Goal: Task Accomplishment & Management: Use online tool/utility

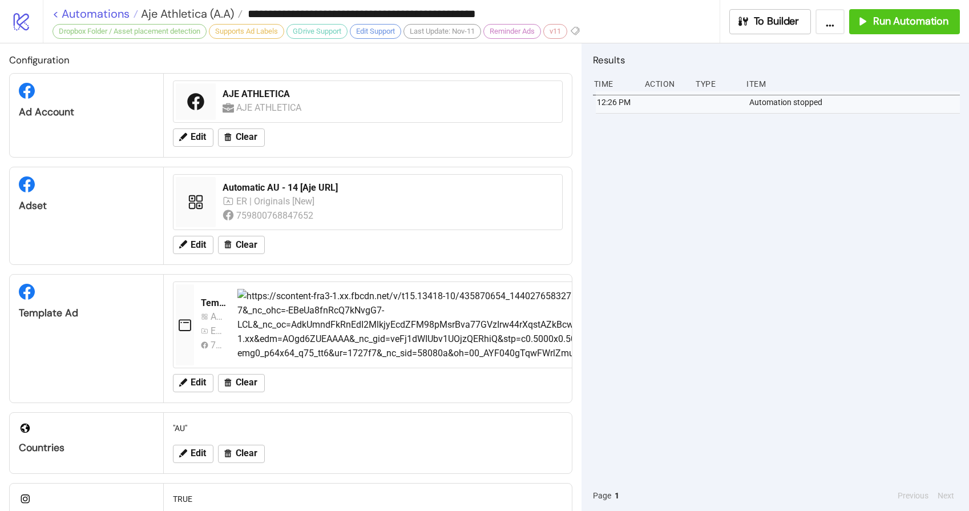
click at [83, 17] on link "< Automations" at bounding box center [96, 13] width 86 height 11
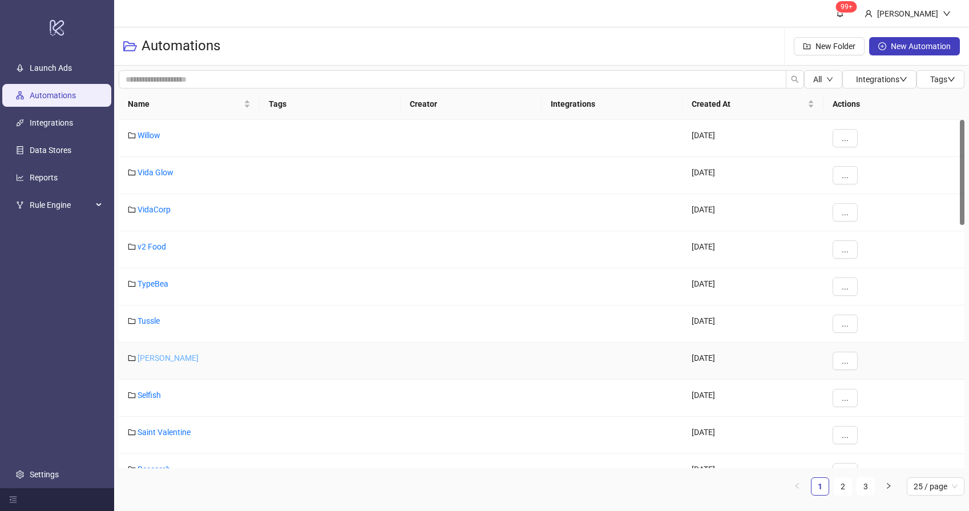
click at [158, 358] on link "[PERSON_NAME]" at bounding box center [168, 357] width 61 height 9
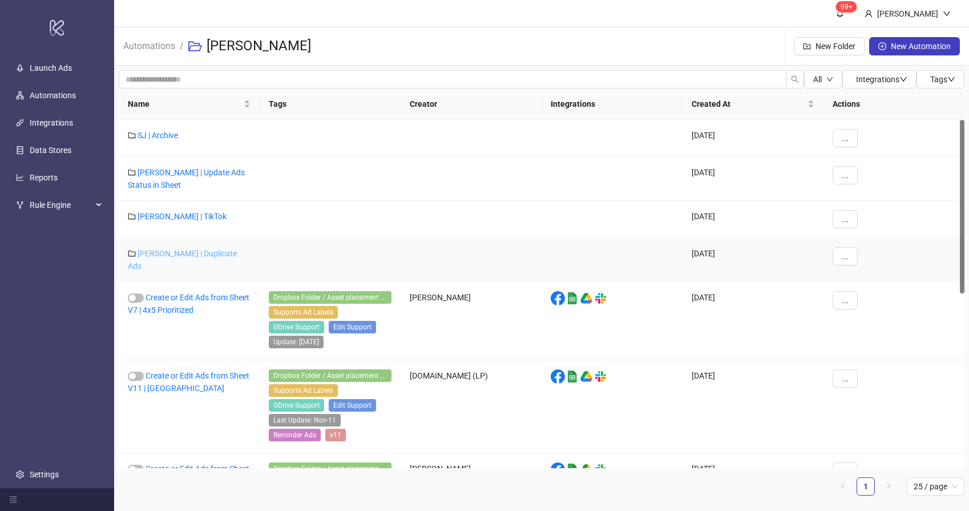
click at [172, 257] on link "[PERSON_NAME] | Duplicate Ads" at bounding box center [182, 260] width 109 height 22
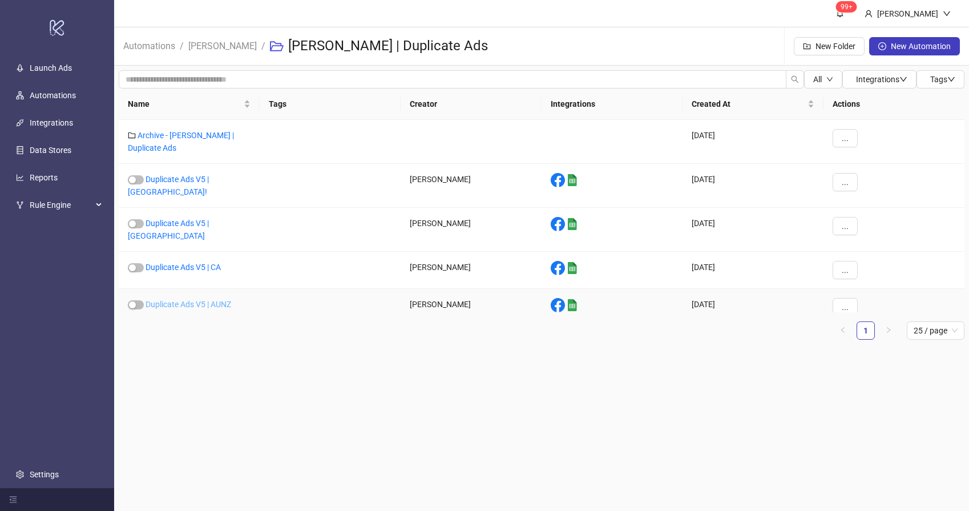
click at [202, 300] on link "Duplicate Ads V5 | AUNZ" at bounding box center [189, 304] width 86 height 9
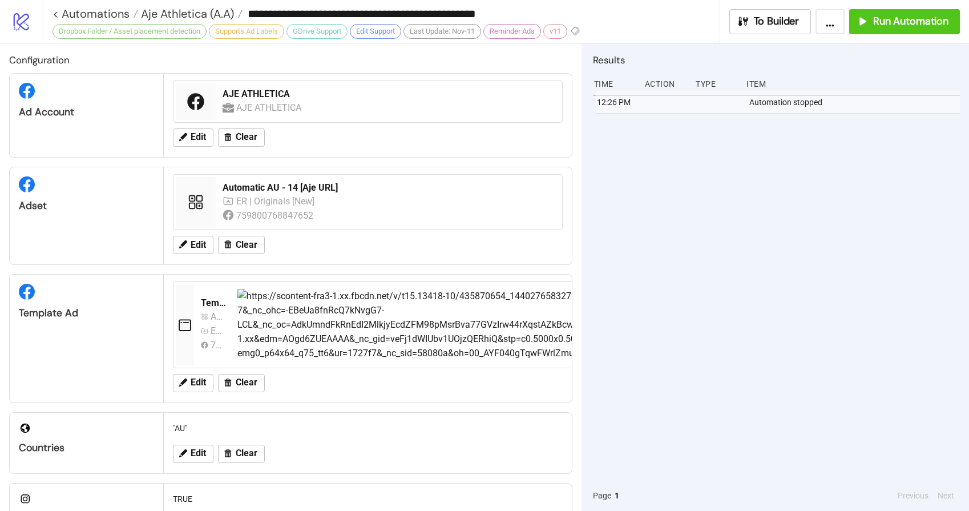
type input "**********"
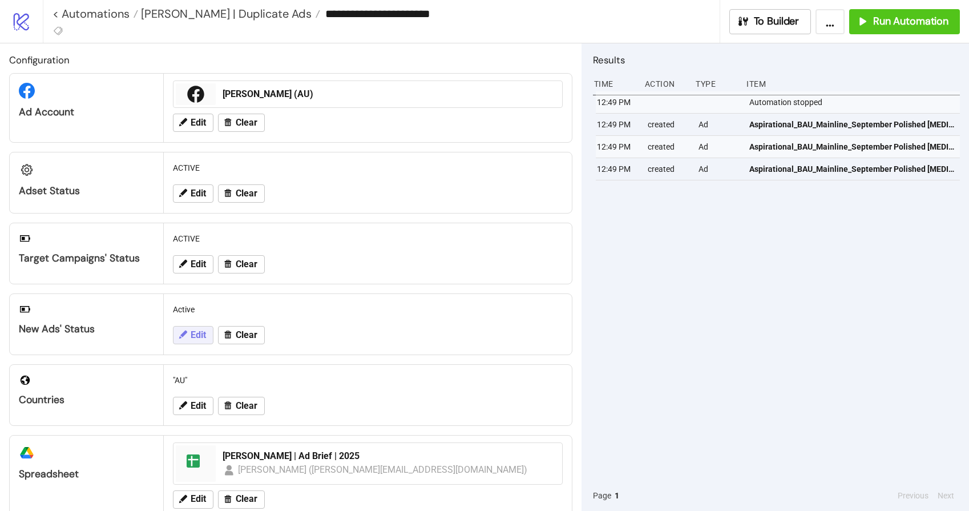
click at [192, 339] on span "Edit" at bounding box center [198, 335] width 15 height 10
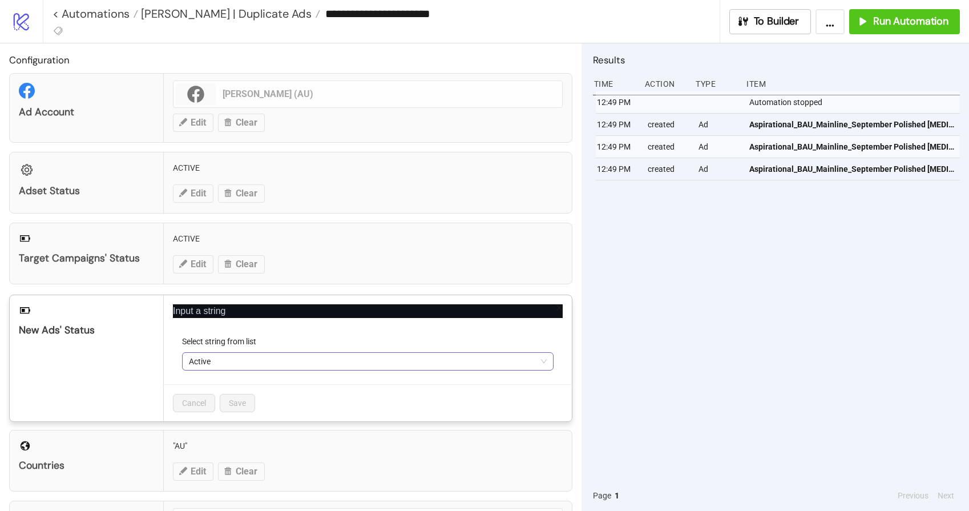
click at [223, 364] on span "Active" at bounding box center [368, 361] width 358 height 17
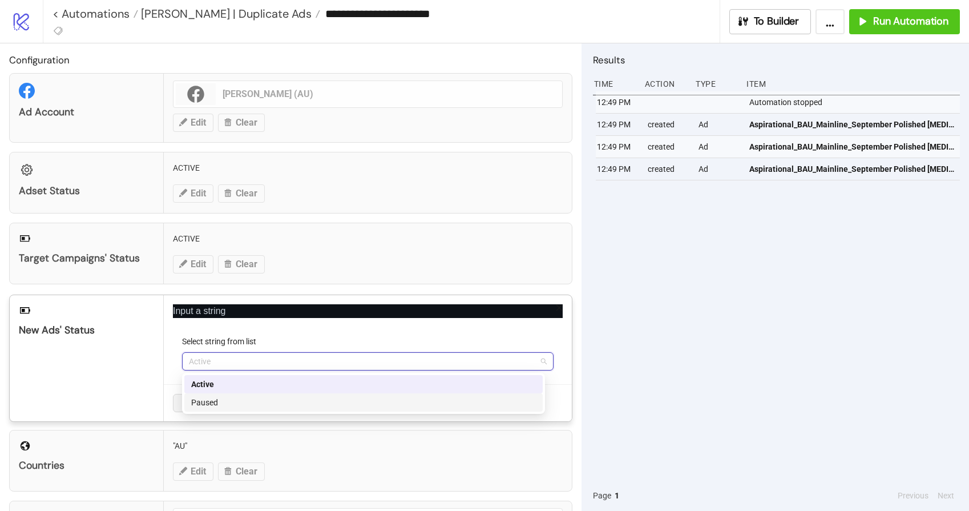
click at [216, 401] on div "Paused" at bounding box center [363, 402] width 345 height 13
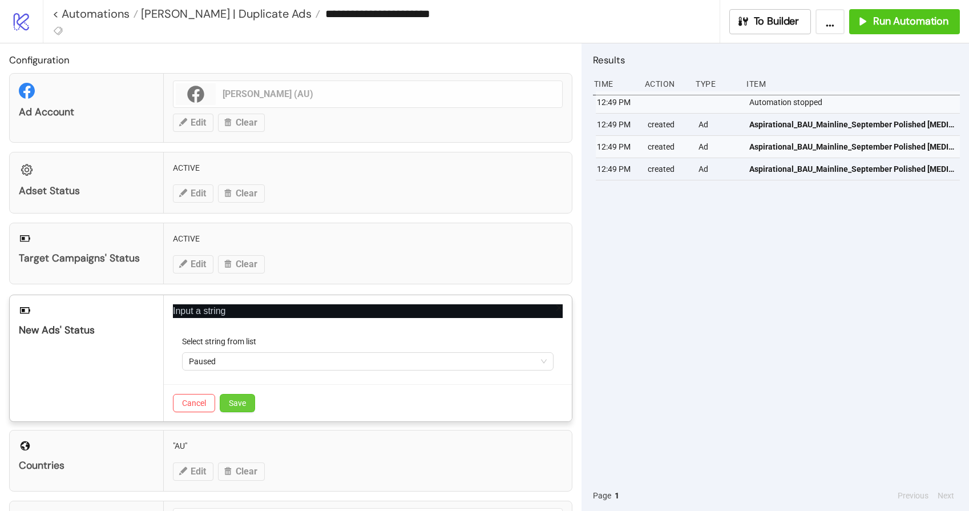
click at [243, 398] on span "Save" at bounding box center [237, 402] width 17 height 9
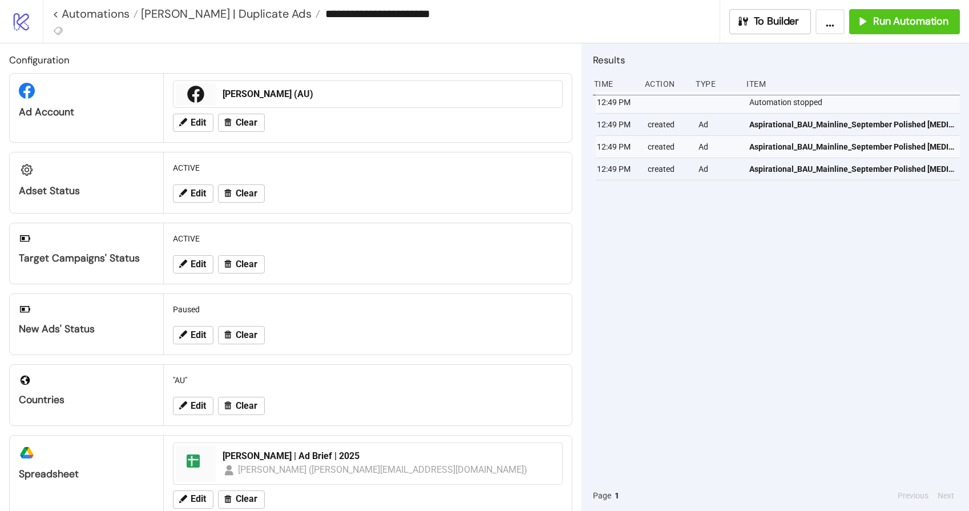
click at [796, 284] on div "12:49 PM Automation stopped 12:49 PM created Ad Aspirational_BAU_Mainline_Septe…" at bounding box center [776, 285] width 367 height 389
click at [893, 21] on span "Run Automation" at bounding box center [910, 21] width 75 height 13
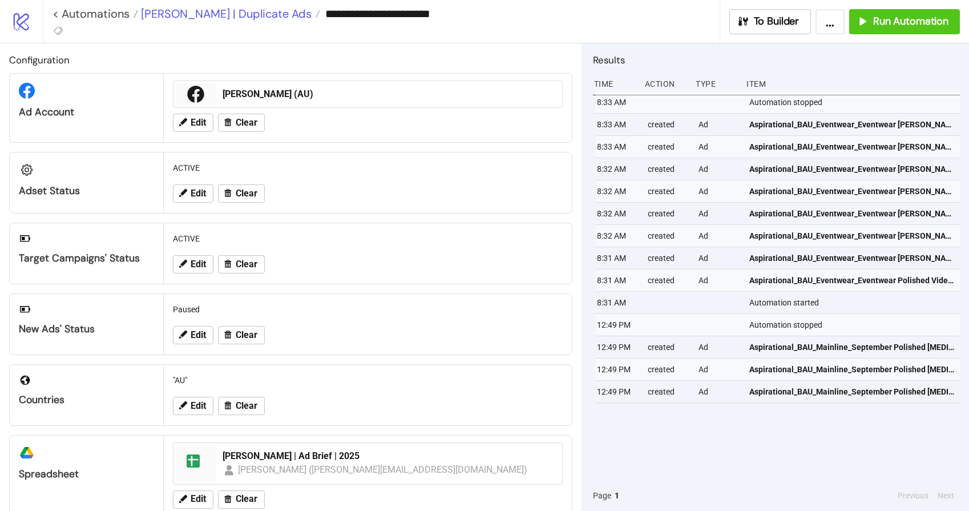
click at [222, 16] on span "[PERSON_NAME] | Duplicate Ads" at bounding box center [225, 13] width 174 height 15
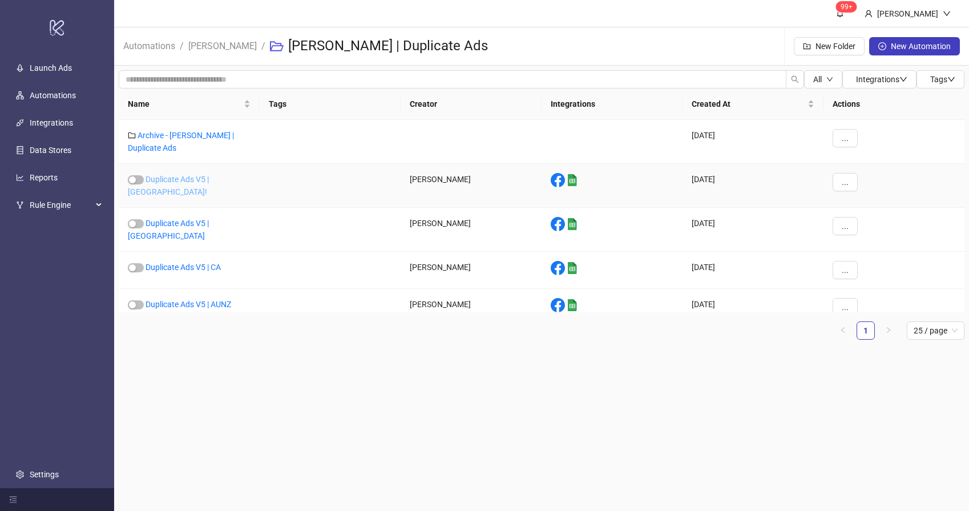
click at [182, 181] on link "Duplicate Ads V5 | [GEOGRAPHIC_DATA]!" at bounding box center [168, 186] width 81 height 22
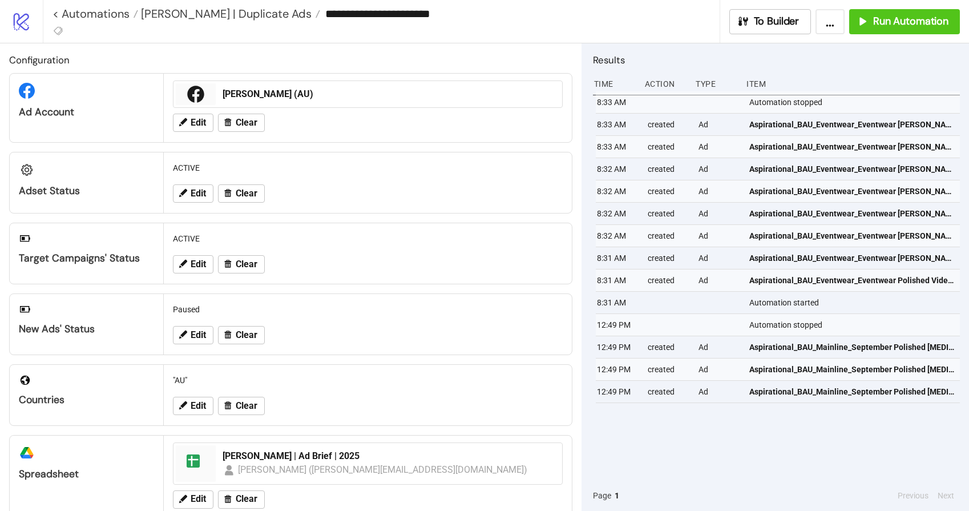
type input "**********"
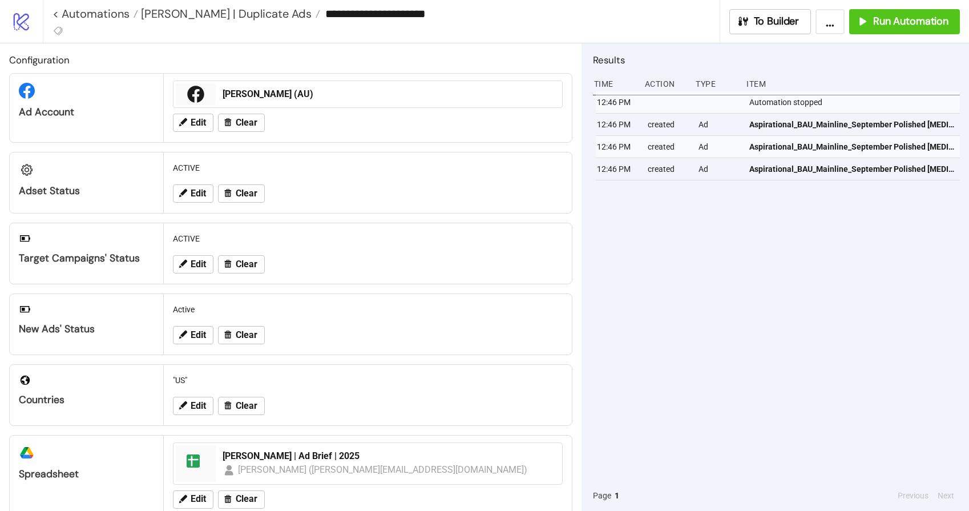
click at [686, 282] on div "12:46 PM Automation stopped 12:46 PM created Ad Aspirational_BAU_Mainline_Septe…" at bounding box center [776, 285] width 367 height 389
click at [889, 27] on span "Run Automation" at bounding box center [910, 21] width 75 height 13
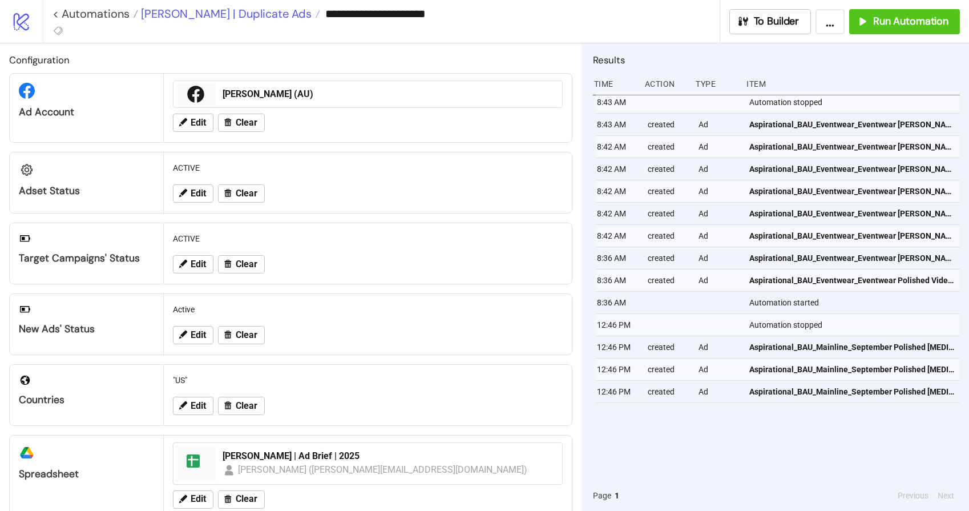
click at [225, 18] on span "[PERSON_NAME] | Duplicate Ads" at bounding box center [225, 13] width 174 height 15
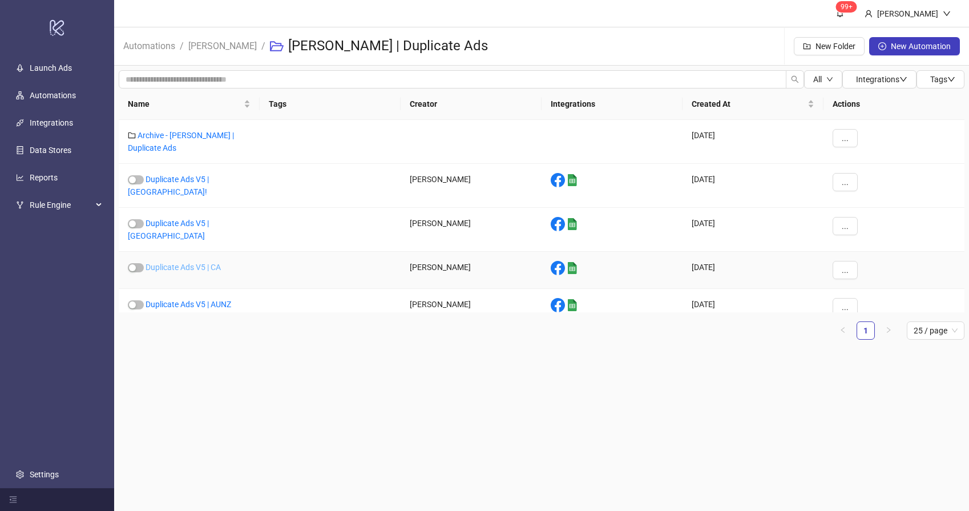
click at [204, 263] on link "Duplicate Ads V5 | CA" at bounding box center [183, 267] width 75 height 9
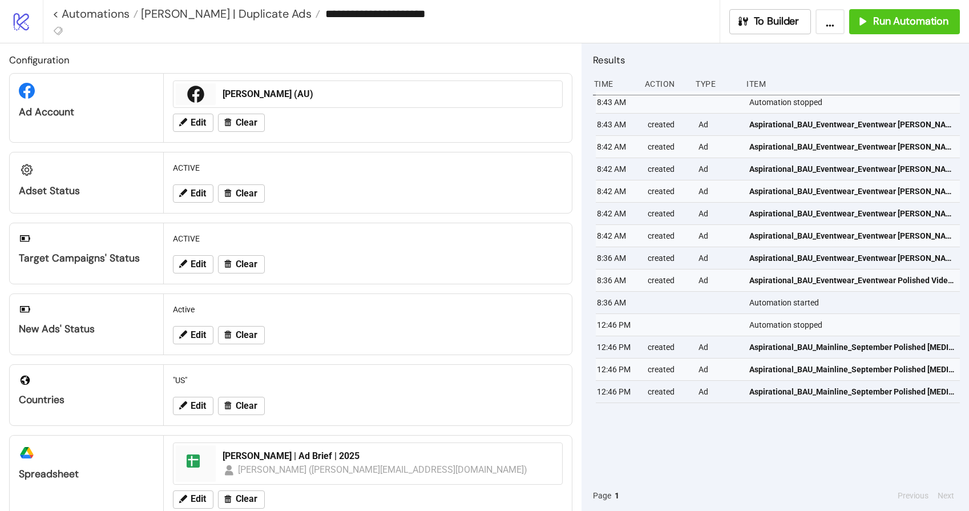
type input "**********"
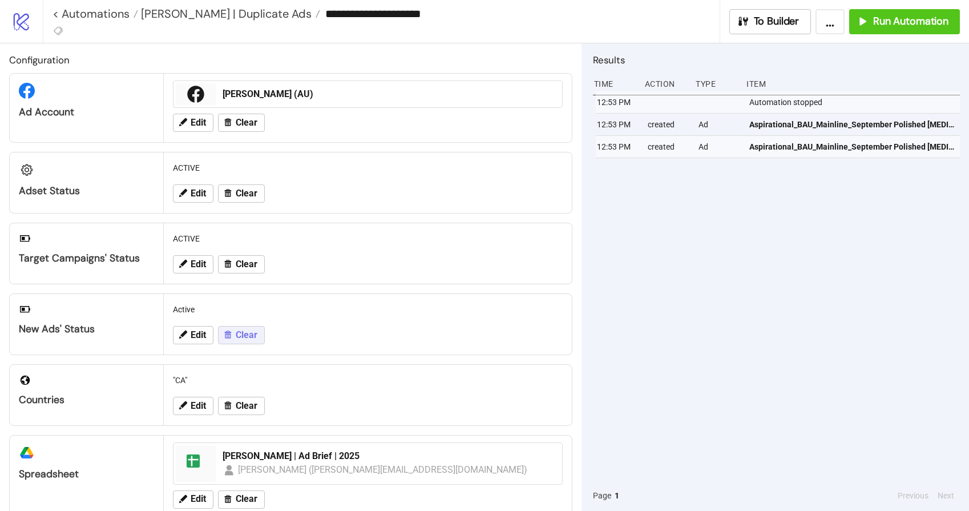
click at [231, 335] on icon at bounding box center [228, 334] width 10 height 10
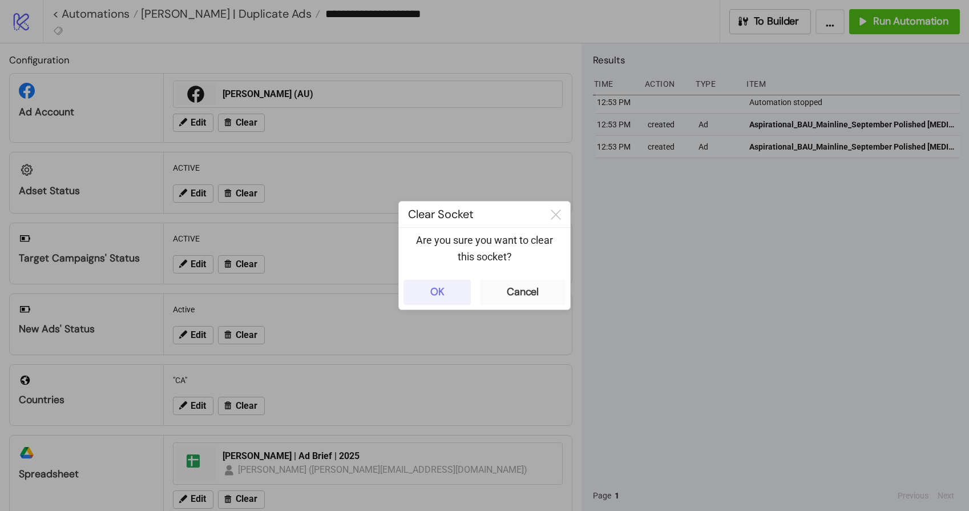
click at [416, 281] on button "OK" at bounding box center [437, 292] width 67 height 25
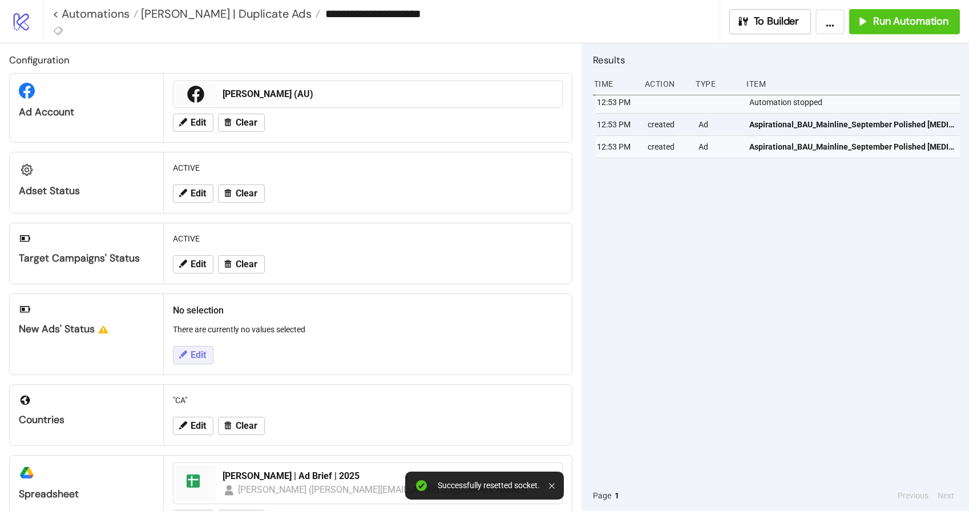
click at [195, 353] on span "Edit" at bounding box center [198, 355] width 15 height 10
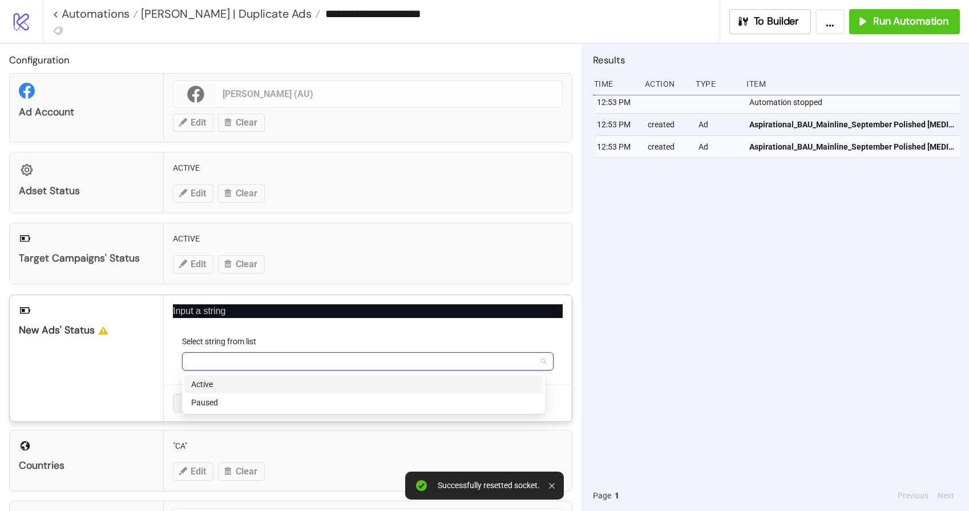
click at [239, 357] on input "Select string from list" at bounding box center [363, 361] width 348 height 17
click at [212, 407] on div "Paused" at bounding box center [363, 402] width 345 height 13
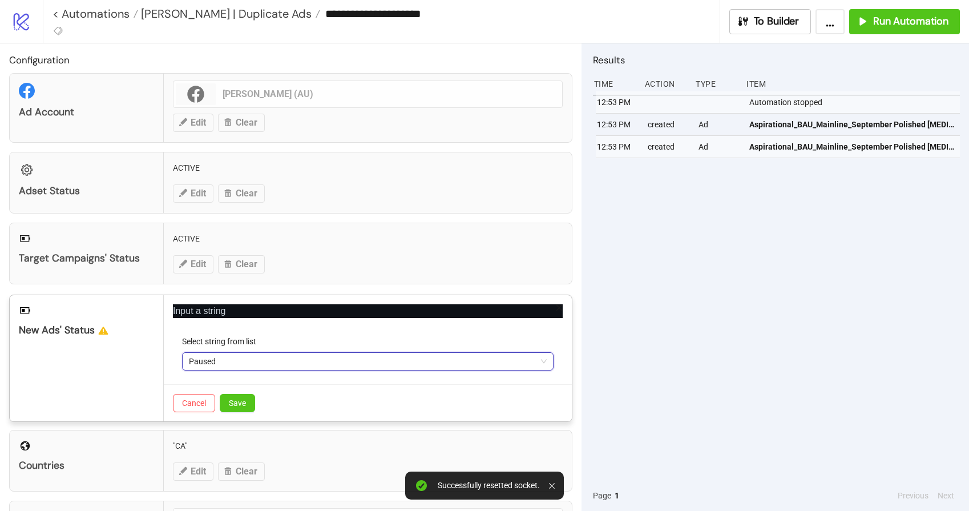
click at [257, 400] on div "Cancel Save" at bounding box center [368, 402] width 408 height 37
click at [243, 401] on span "Save" at bounding box center [237, 402] width 17 height 9
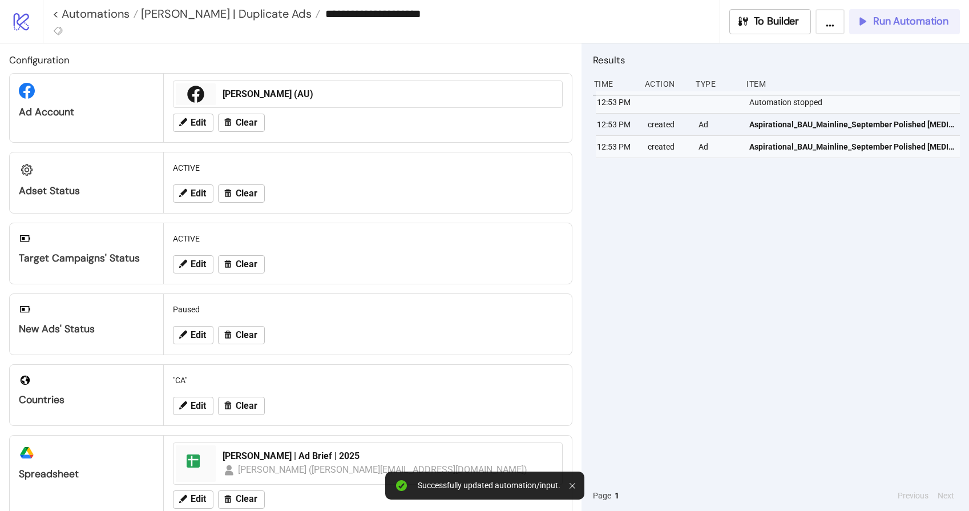
click at [893, 21] on span "Run Automation" at bounding box center [910, 21] width 75 height 13
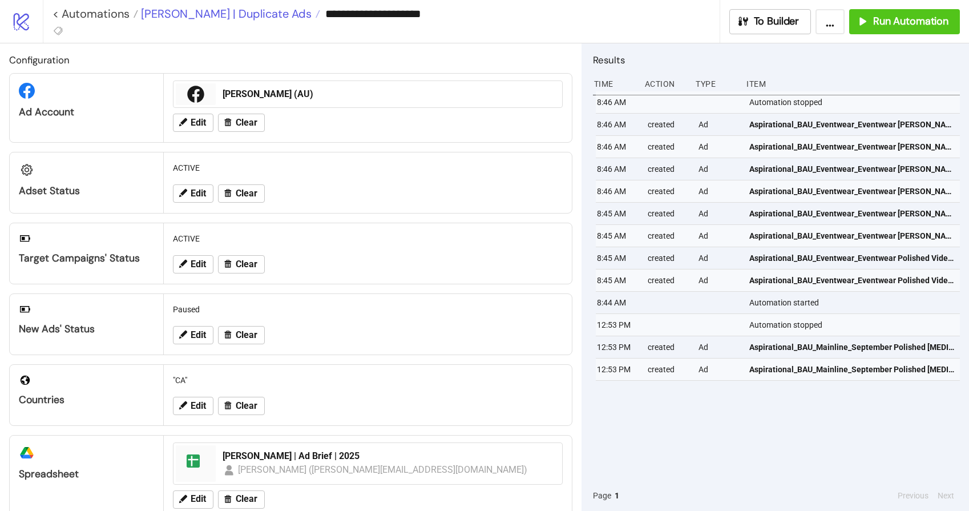
click at [228, 10] on span "[PERSON_NAME] | Duplicate Ads" at bounding box center [225, 13] width 174 height 15
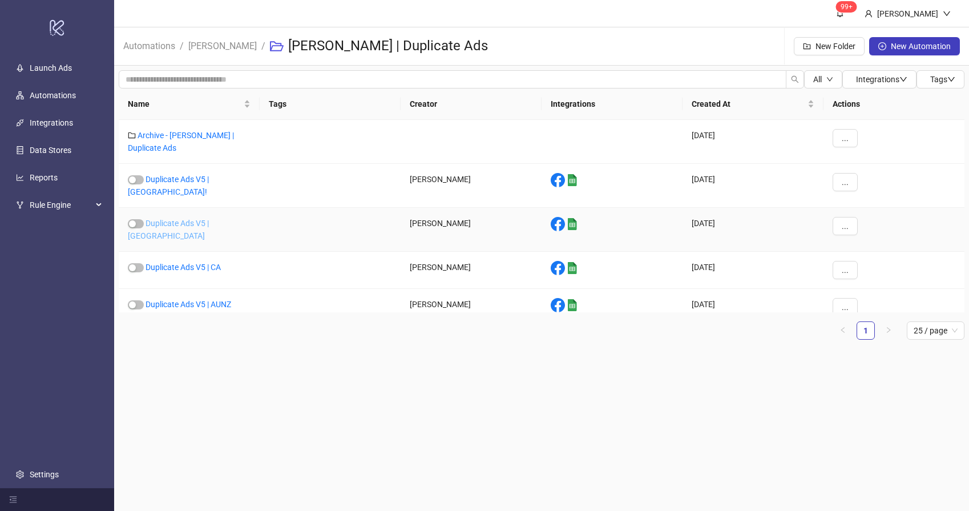
click at [207, 219] on link "Duplicate Ads V5 | [GEOGRAPHIC_DATA]" at bounding box center [168, 230] width 81 height 22
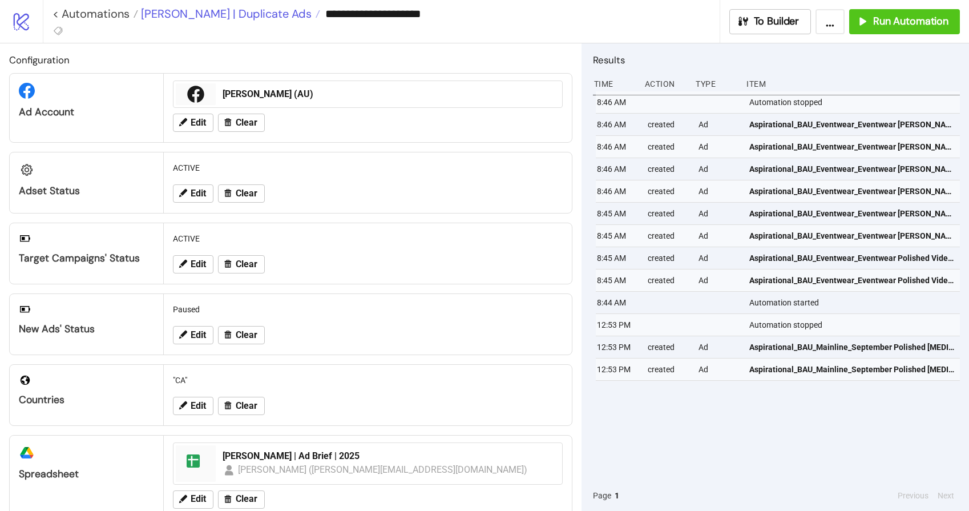
type input "**********"
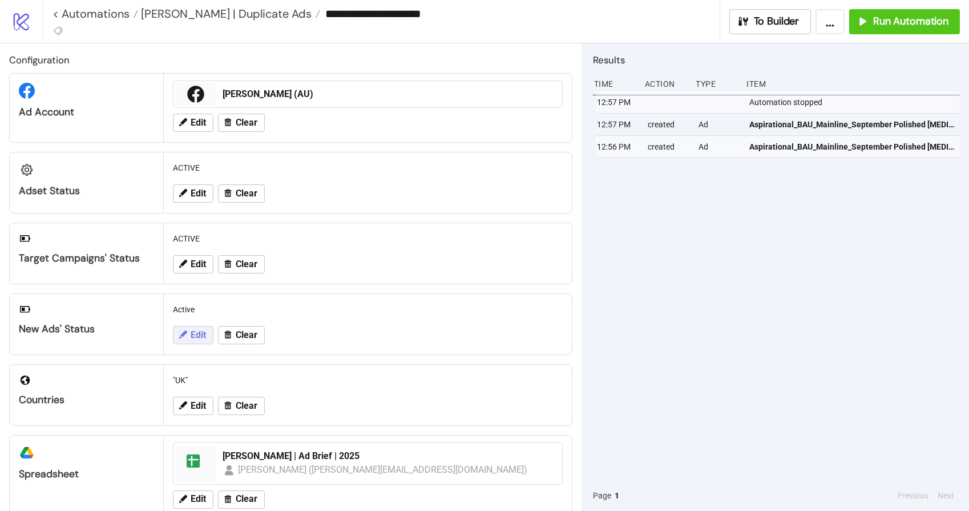
click at [197, 336] on span "Edit" at bounding box center [198, 335] width 15 height 10
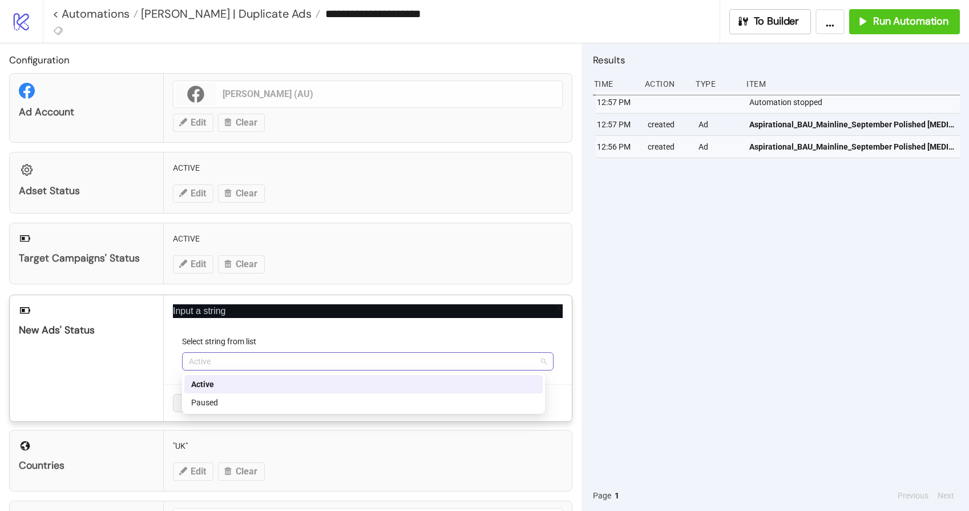
click at [233, 366] on span "Active" at bounding box center [368, 361] width 358 height 17
click at [226, 402] on div "Paused" at bounding box center [363, 402] width 345 height 13
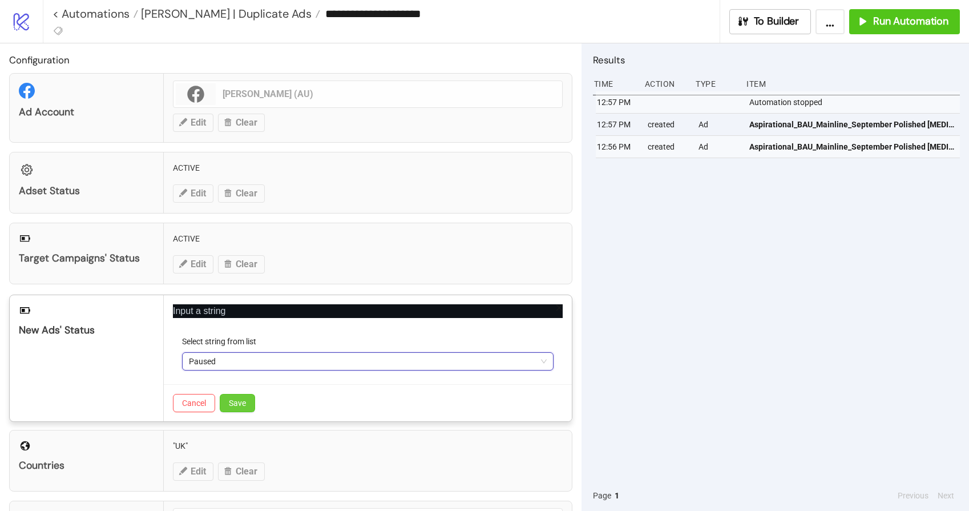
click at [235, 401] on span "Save" at bounding box center [237, 402] width 17 height 9
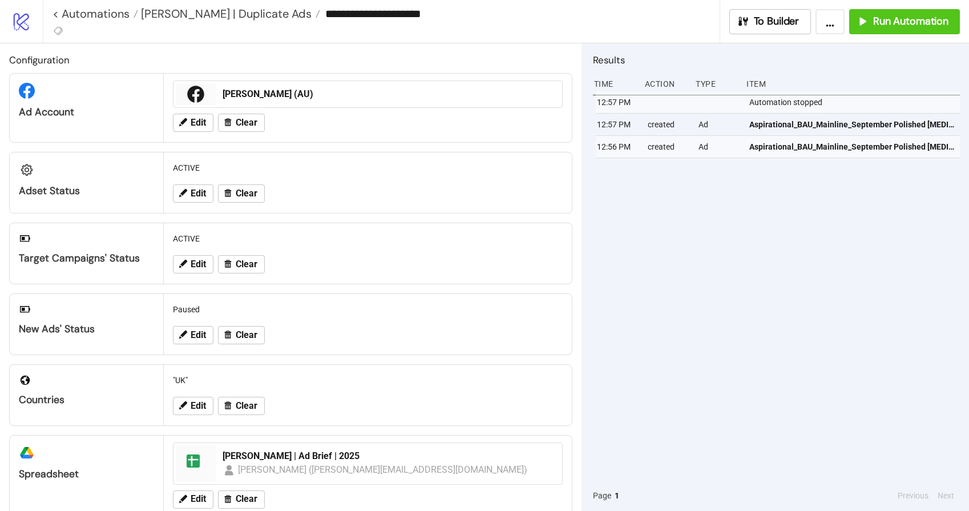
click at [734, 260] on div "12:57 PM Automation stopped 12:57 PM created Ad Aspirational_BAU_Mainline_Septe…" at bounding box center [776, 285] width 367 height 389
click at [892, 21] on span "Run Automation" at bounding box center [910, 21] width 75 height 13
